Goal: Information Seeking & Learning: Find specific fact

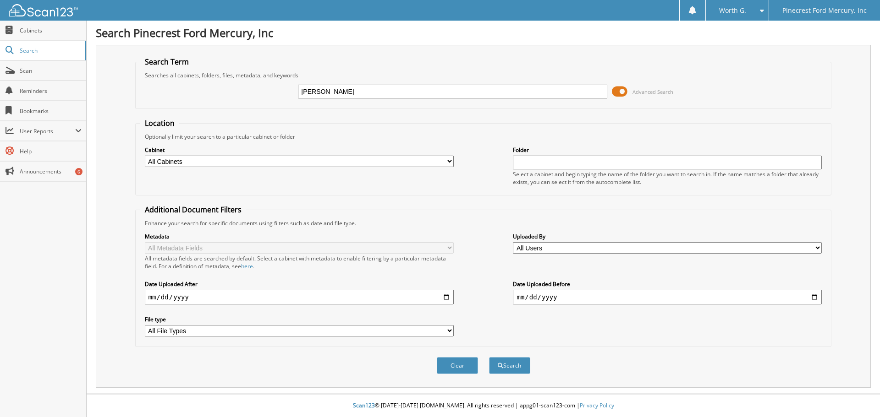
type input "[PERSON_NAME]"
click at [489, 357] on button "Search" at bounding box center [509, 365] width 41 height 17
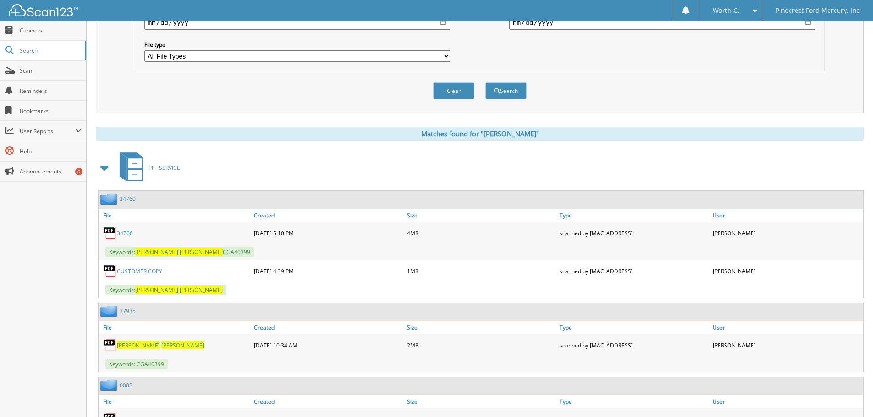
click at [283, 99] on div "Clear Search" at bounding box center [480, 90] width 690 height 37
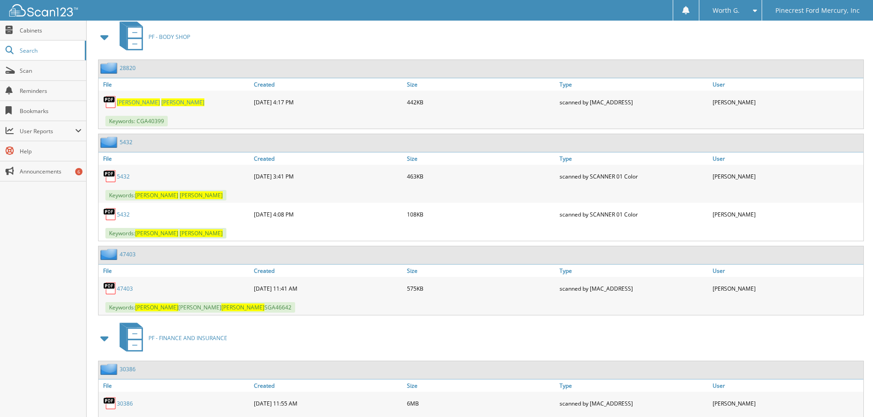
scroll to position [971, 0]
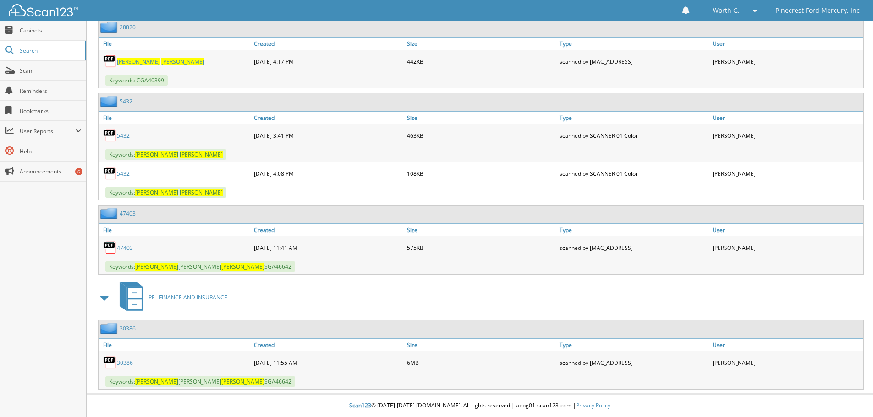
click at [129, 360] on link "30386" at bounding box center [125, 363] width 16 height 8
